Goal: Navigation & Orientation: Find specific page/section

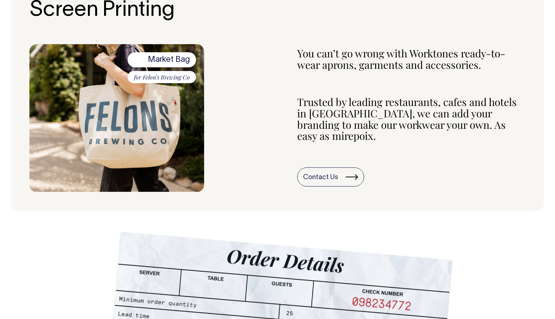
scroll to position [302, 0]
click at [167, 77] on span "for Felon’s Brewing Co" at bounding box center [162, 77] width 68 height 13
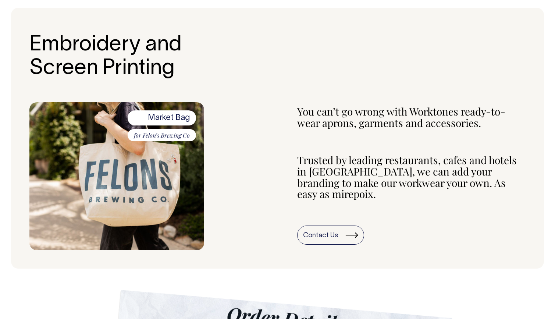
click at [173, 112] on span "Market Bag" at bounding box center [162, 117] width 68 height 15
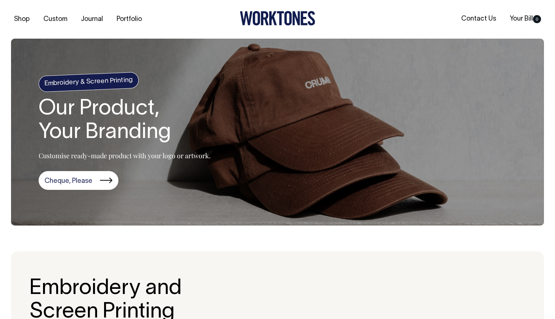
scroll to position [0, 0]
click at [128, 16] on link "Portfolio" at bounding box center [129, 19] width 31 height 12
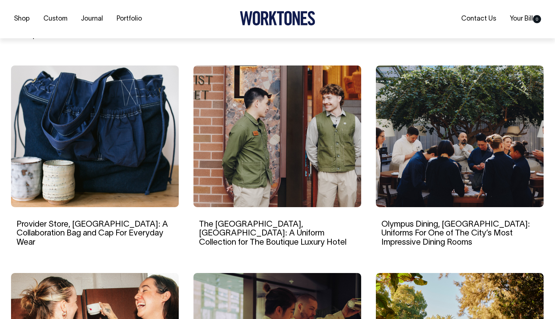
scroll to position [460, 0]
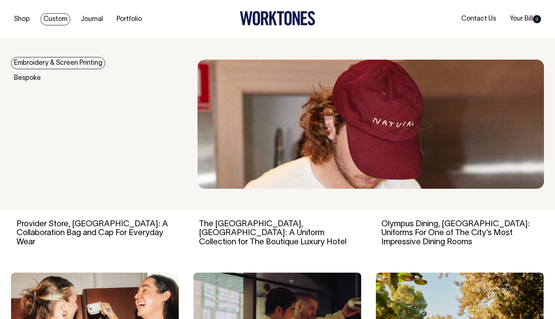
click at [51, 24] on link "Custom" at bounding box center [55, 19] width 30 height 12
